Goal: Obtain resource: Download file/media

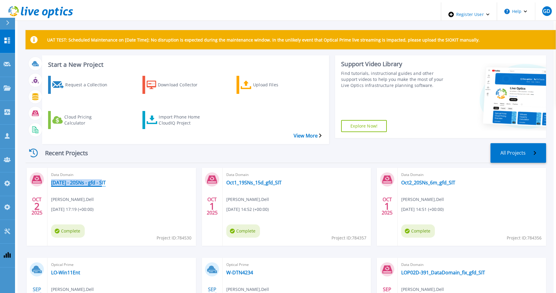
drag, startPoint x: 101, startPoint y: 170, endPoint x: 95, endPoint y: 169, distance: 6.1
click at [95, 169] on div "Data Domain Oct2 - 20SNs - gfd - SIT Gerry Dunn , Dell 10/02/2025, 17:19 (+00:0…" at bounding box center [122, 207] width 149 height 78
copy div "[DATE] - 20SNs - gfd - SIT"
click at [171, 112] on div "Import Phone Home CloudIQ Project" at bounding box center [183, 119] width 48 height 15
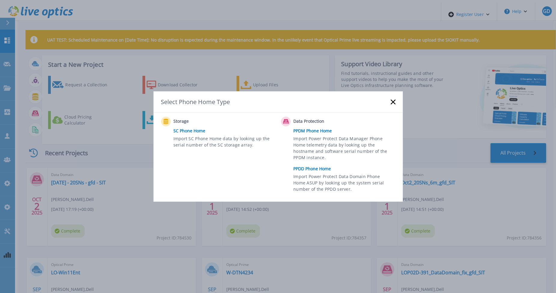
click at [315, 167] on link "PPDD Phone Home" at bounding box center [345, 168] width 105 height 9
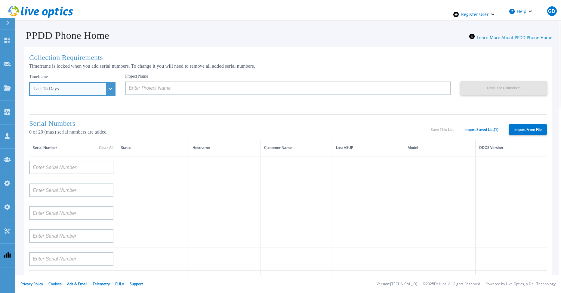
click at [99, 89] on div "Last 15 Days" at bounding box center [72, 89] width 86 height 14
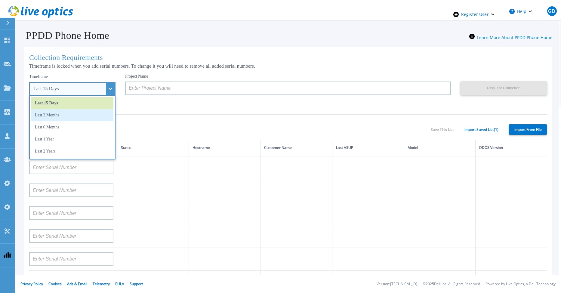
click at [74, 116] on li "Last 2 Months" at bounding box center [72, 115] width 82 height 12
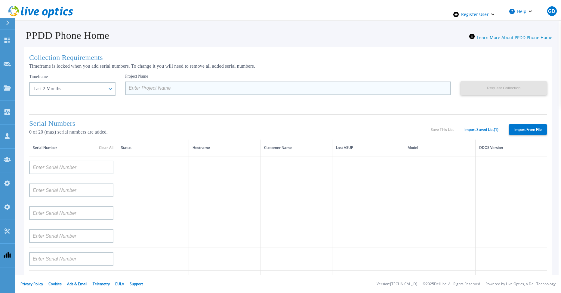
click at [145, 91] on input at bounding box center [288, 88] width 326 height 14
paste input "Oct2 - 20SNs - gfd - SIT"
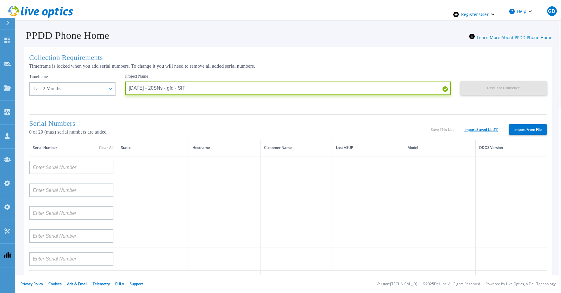
type input "[DATE] - 20SNs - gfd - SIT"
click at [472, 128] on link "Import Saved List ( 1 )" at bounding box center [481, 129] width 34 height 4
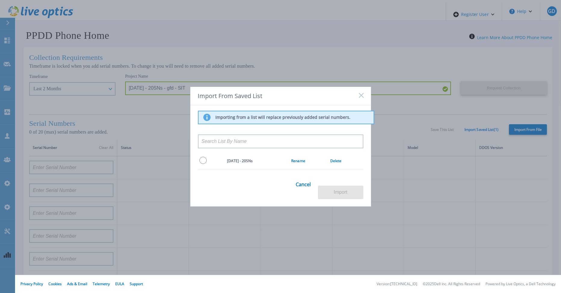
click at [201, 164] on input "radio" at bounding box center [202, 160] width 7 height 7
radio input "true"
click at [332, 189] on button "Import" at bounding box center [340, 193] width 45 height 14
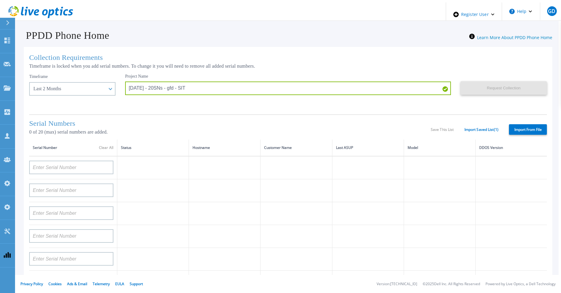
type input "APX00232004278"
type input "TF3J4180100097"
type input "DE404211748719"
type input "APM00181610916"
type input "APM00223204559"
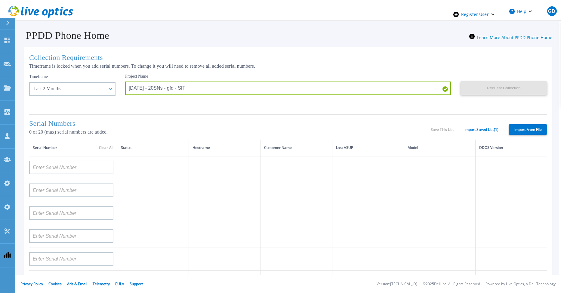
type input "APM00181623902"
type input "APM00213408994"
type input "CKM00192200744"
type input "APX00241704861"
type input "APM00214907936"
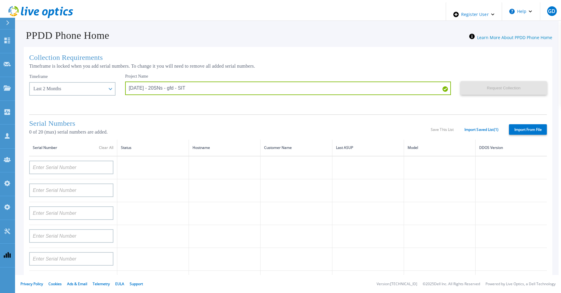
type input "CKM00193701478"
type input "CKM00184602619"
type input "APM00203219154"
type input "APM00212026970"
type input "APX00221800030"
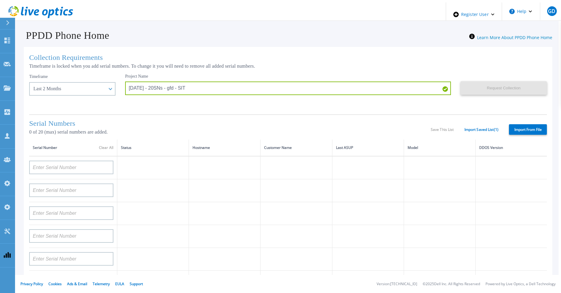
type input "APM00211507774"
type input "APM00212712898"
type input "APM00184715882"
type input "APM00211204803"
type input "APM00212026971"
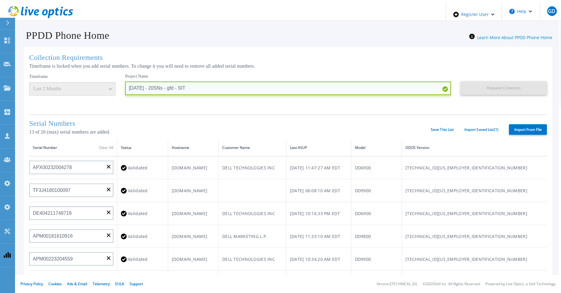
click at [129, 86] on input "Oct2 - 20SNs - gfd - SIT" at bounding box center [288, 88] width 326 height 14
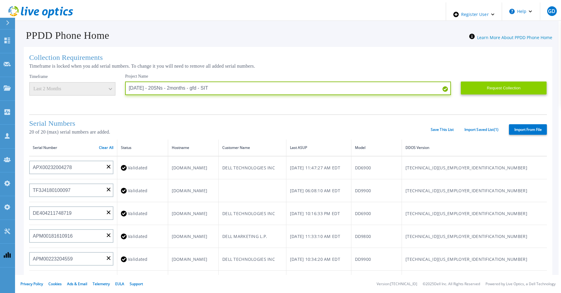
type input "Oct6 - 20SNs - 2months - gfd - SIT"
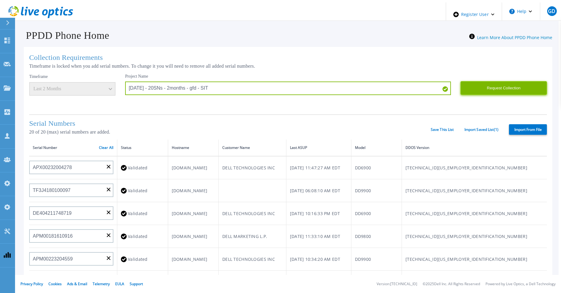
click at [501, 85] on button "Request Collection" at bounding box center [503, 88] width 86 height 14
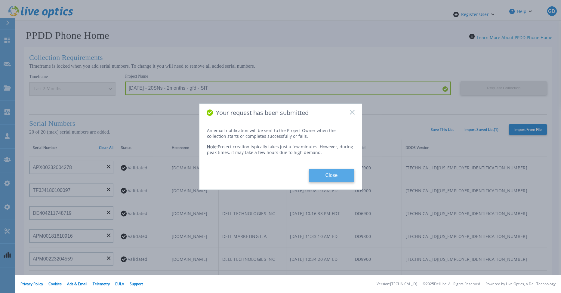
click at [326, 173] on button "Close" at bounding box center [331, 176] width 45 height 14
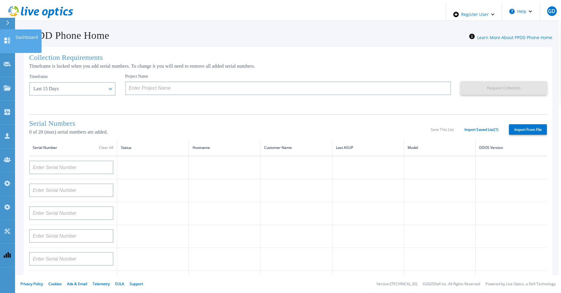
click at [7, 38] on icon at bounding box center [7, 41] width 7 height 6
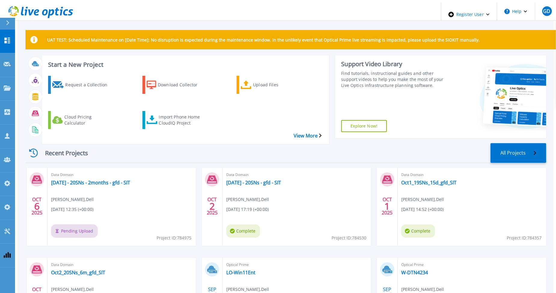
click at [246, 143] on div "Recent Projects All Projects" at bounding box center [286, 153] width 521 height 20
click at [6, 38] on icon at bounding box center [7, 41] width 7 height 6
click at [7, 39] on link "Dashboard Dashboard" at bounding box center [7, 41] width 15 height 24
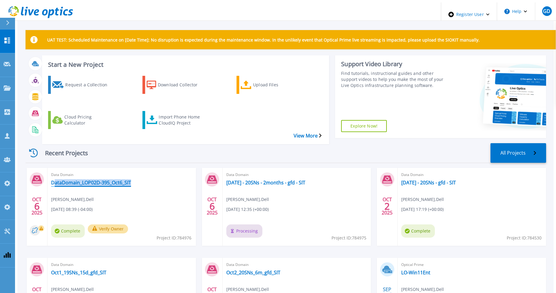
drag, startPoint x: 126, startPoint y: 170, endPoint x: 48, endPoint y: 170, distance: 78.5
click at [48, 170] on div "Data Domain DataDomain_LOP02D-395_Oct6_SIT [PERSON_NAME] , Dell [DATE] 08:39 (-…" at bounding box center [122, 207] width 149 height 78
click at [144, 204] on div "Data Domain DataDomain_LOP02D-395_Oct6_SIT Gerry Dunn , Dell 10/06/2025, 08:39 …" at bounding box center [122, 207] width 149 height 78
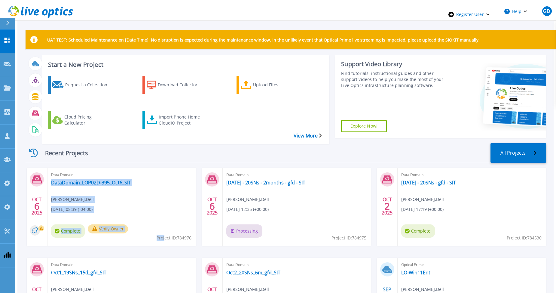
drag, startPoint x: 191, startPoint y: 227, endPoint x: 163, endPoint y: 225, distance: 27.4
click at [163, 225] on div "Data Domain DataDomain_LOP02D-395_Oct6_SIT Gerry Dunn , Dell 10/06/2025, 08:39 …" at bounding box center [122, 207] width 149 height 78
drag, startPoint x: 163, startPoint y: 225, endPoint x: 148, endPoint y: 226, distance: 15.6
click at [148, 226] on div "Data Domain DataDomain_LOP02D-395_Oct6_SIT Gerry Dunn , Dell 10/06/2025, 08:39 …" at bounding box center [122, 207] width 149 height 78
drag, startPoint x: 191, startPoint y: 227, endPoint x: 183, endPoint y: 227, distance: 7.8
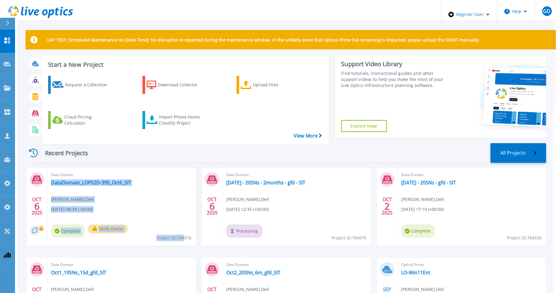
click at [183, 227] on div "Data Domain DataDomain_LOP02D-395_Oct6_SIT Gerry Dunn , Dell 10/06/2025, 08:39 …" at bounding box center [122, 207] width 149 height 78
drag, startPoint x: 183, startPoint y: 227, endPoint x: 149, endPoint y: 230, distance: 33.5
click at [149, 230] on div "Data Domain DataDomain_LOP02D-395_Oct6_SIT Gerry Dunn , Dell 10/06/2025, 08:39 …" at bounding box center [122, 207] width 149 height 78
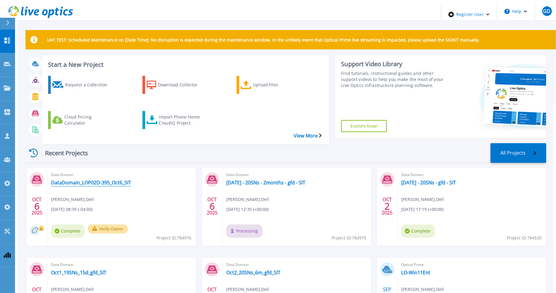
click at [100, 180] on link "DataDomain_LOP02D-395_Oct6_SIT" at bounding box center [91, 183] width 80 height 6
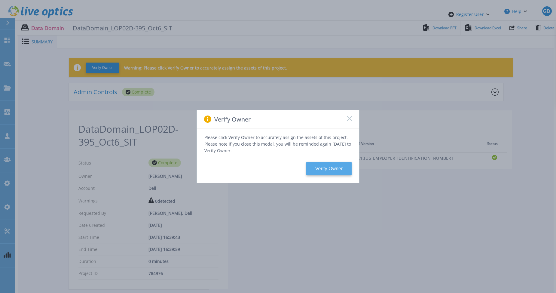
click at [328, 169] on button "Verify Owner" at bounding box center [328, 169] width 45 height 14
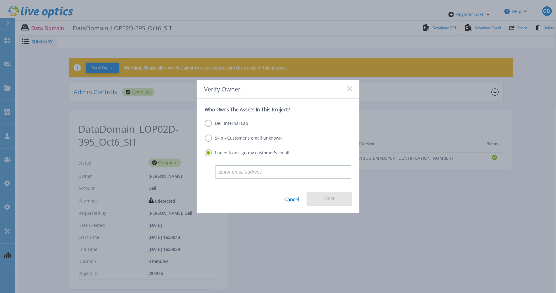
click at [225, 122] on label "Dell Internal Lab" at bounding box center [227, 123] width 44 height 7
click at [0, 0] on input "Dell Internal Lab" at bounding box center [0, 0] width 0 height 0
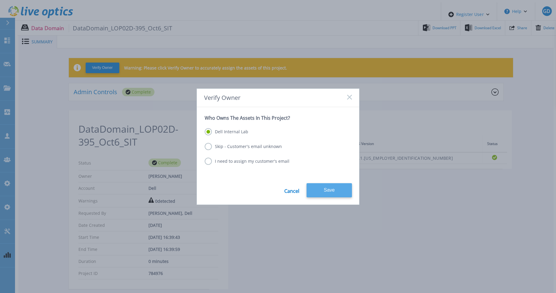
click at [327, 189] on button "Save" at bounding box center [329, 190] width 45 height 14
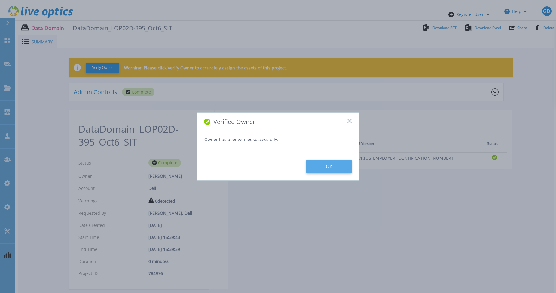
click at [325, 167] on button "Ok" at bounding box center [328, 167] width 45 height 14
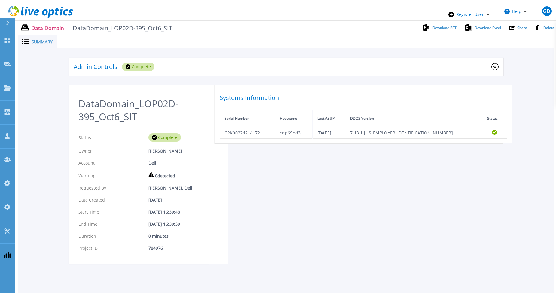
click at [433, 187] on div "DataDomain_LOP02D-395_Oct6_SIT Status Complete Owner [PERSON_NAME] Account Dell…" at bounding box center [286, 178] width 435 height 186
click at [441, 26] on span "Download PPT" at bounding box center [445, 28] width 24 height 4
click at [528, 112] on div "Admin Controls Complete Download Raw Files Retry Delete DataDomain_LOP02D-395_O…" at bounding box center [286, 164] width 536 height 232
click at [481, 27] on span "Download Excel" at bounding box center [488, 28] width 26 height 4
click at [337, 186] on div "DataDomain_LOP02D-395_Oct6_SIT Status Complete Owner [PERSON_NAME] Account Dell…" at bounding box center [286, 178] width 435 height 186
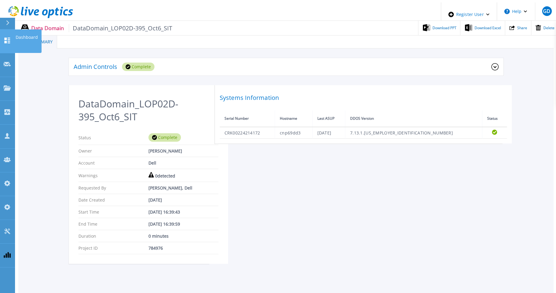
click at [4, 38] on icon at bounding box center [7, 41] width 7 height 6
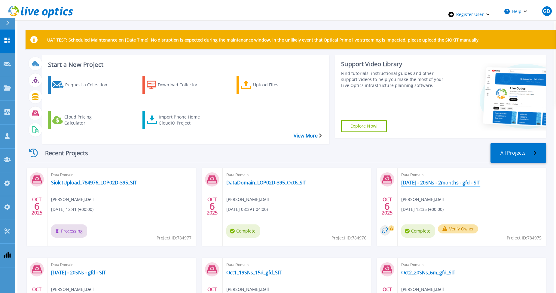
click at [416, 180] on link "[DATE] - 20SNs - 2months - gfd - SIT" at bounding box center [440, 183] width 79 height 6
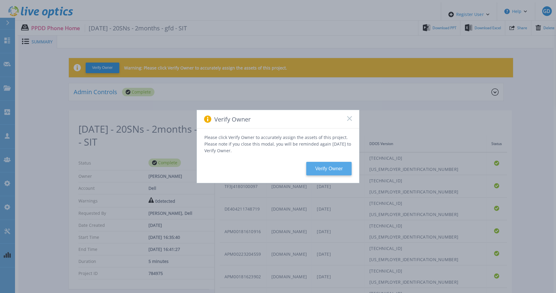
click at [313, 172] on button "Verify Owner" at bounding box center [328, 169] width 45 height 14
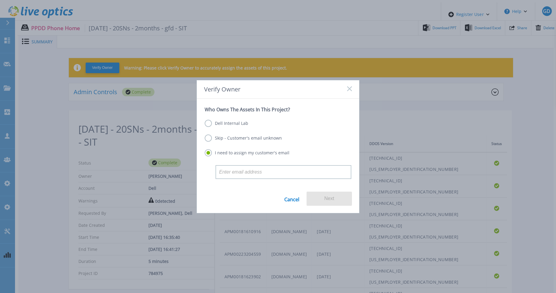
click at [230, 123] on label "Dell Internal Lab" at bounding box center [227, 123] width 44 height 7
click at [0, 0] on input "Dell Internal Lab" at bounding box center [0, 0] width 0 height 0
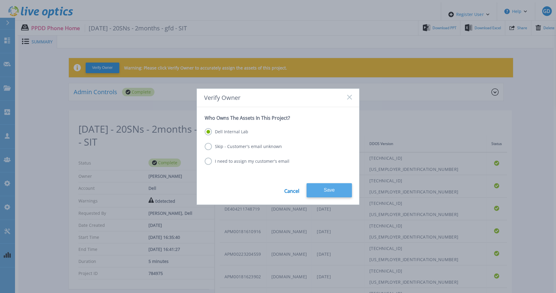
click at [331, 188] on button "Save" at bounding box center [329, 190] width 45 height 14
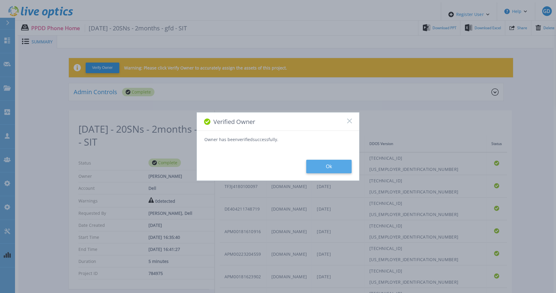
click at [329, 170] on button "Ok" at bounding box center [328, 167] width 45 height 14
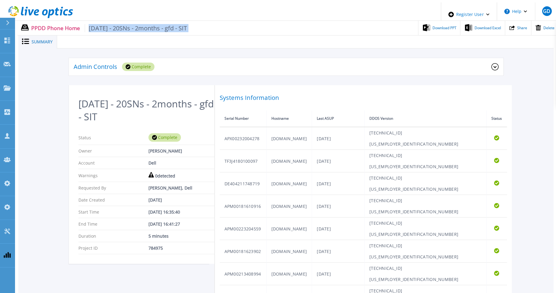
drag, startPoint x: 86, startPoint y: 24, endPoint x: 184, endPoint y: 29, distance: 98.1
click at [184, 29] on div "PPDD Phone Home Oct6 - 20SNs - 2months - gfd - SIT Download PPT Download Excel …" at bounding box center [287, 28] width 541 height 14
copy div "Oct6 - 20SNs - 2months - gfd - SIT"
drag, startPoint x: 41, startPoint y: 72, endPoint x: 28, endPoint y: 51, distance: 24.0
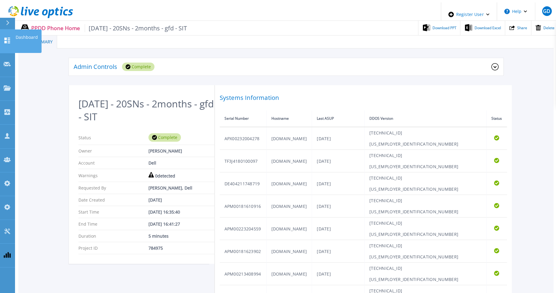
click at [8, 39] on link "Dashboard Dashboard" at bounding box center [7, 41] width 15 height 24
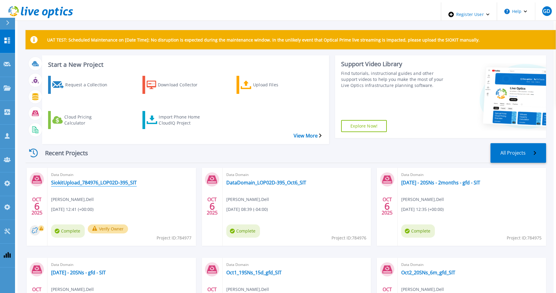
click at [79, 180] on link "SiokitUpload_784976_LOP02D-395_SIT" at bounding box center [94, 183] width 86 height 6
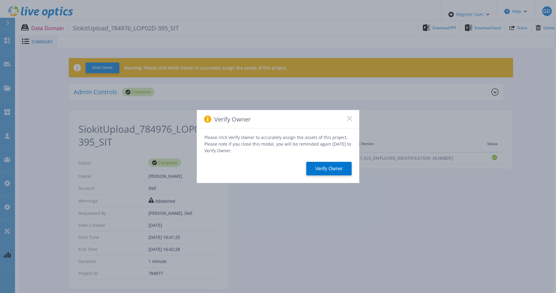
click at [243, 169] on div "Verify Owner" at bounding box center [277, 169] width 147 height 14
click at [328, 167] on button "Verify Owner" at bounding box center [328, 169] width 45 height 14
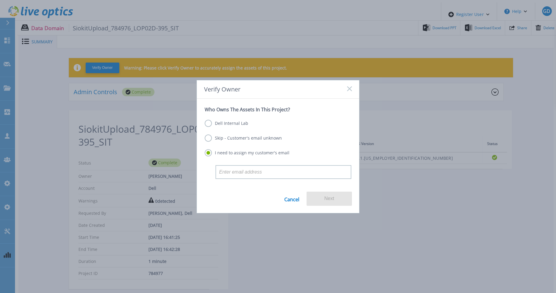
click at [238, 122] on label "Dell Internal Lab" at bounding box center [227, 123] width 44 height 7
click at [0, 0] on input "Dell Internal Lab" at bounding box center [0, 0] width 0 height 0
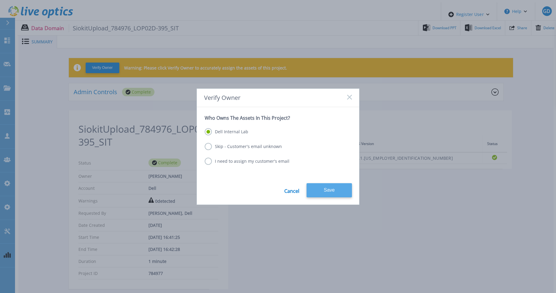
click at [333, 186] on button "Save" at bounding box center [329, 190] width 45 height 14
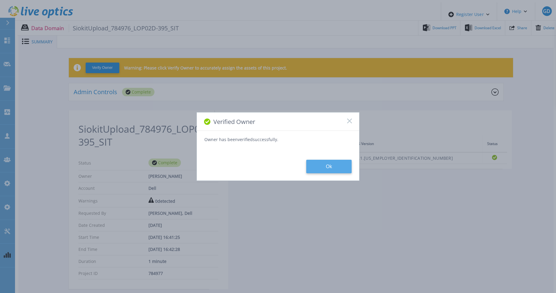
click at [334, 167] on button "Ok" at bounding box center [328, 167] width 45 height 14
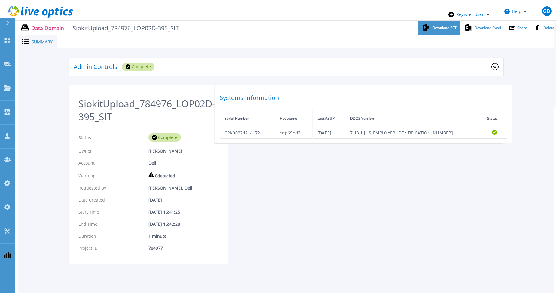
click at [436, 26] on span "Download PPT" at bounding box center [445, 28] width 24 height 4
click at [537, 111] on div "Admin Controls Complete Download Raw Files Retry Delete SiokitUpload_784976_LOP…" at bounding box center [286, 164] width 536 height 232
click at [478, 26] on span "Download Excel" at bounding box center [488, 28] width 26 height 4
click at [269, 182] on div "SiokitUpload_784976_LOP02D-395_SIT Status Complete Owner [PERSON_NAME] Account …" at bounding box center [286, 178] width 435 height 186
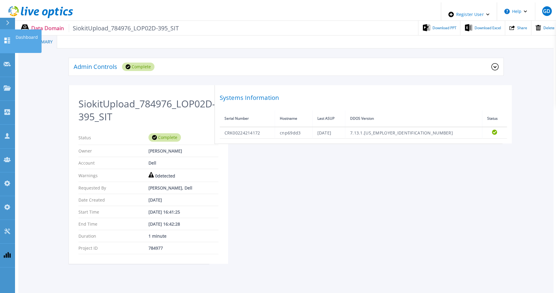
click at [8, 38] on icon at bounding box center [7, 41] width 7 height 6
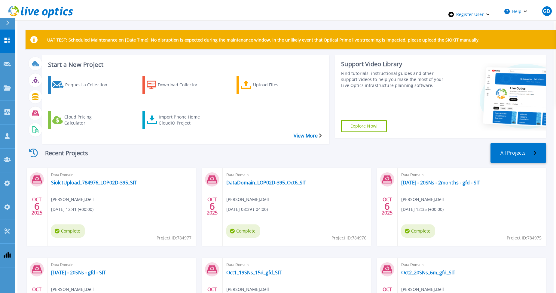
click at [121, 148] on div "Recent Projects All Projects" at bounding box center [286, 153] width 521 height 20
click at [6, 38] on icon at bounding box center [8, 41] width 6 height 6
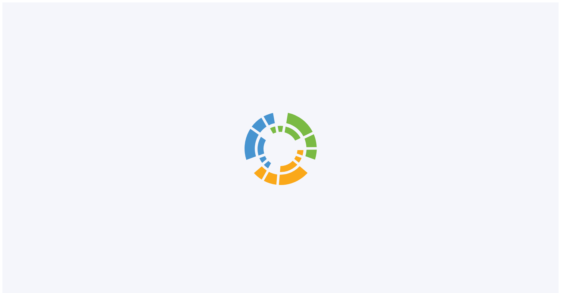
click at [243, 139] on icon at bounding box center [280, 148] width 75 height 75
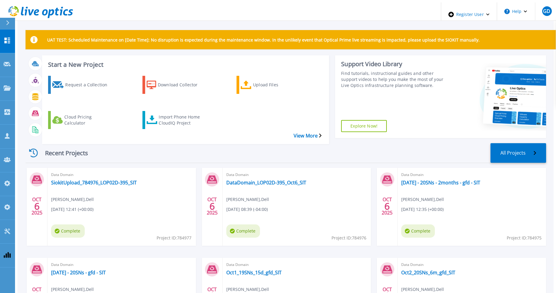
click at [243, 143] on div "Recent Projects All Projects" at bounding box center [286, 153] width 521 height 20
